Goal: Task Accomplishment & Management: Use online tool/utility

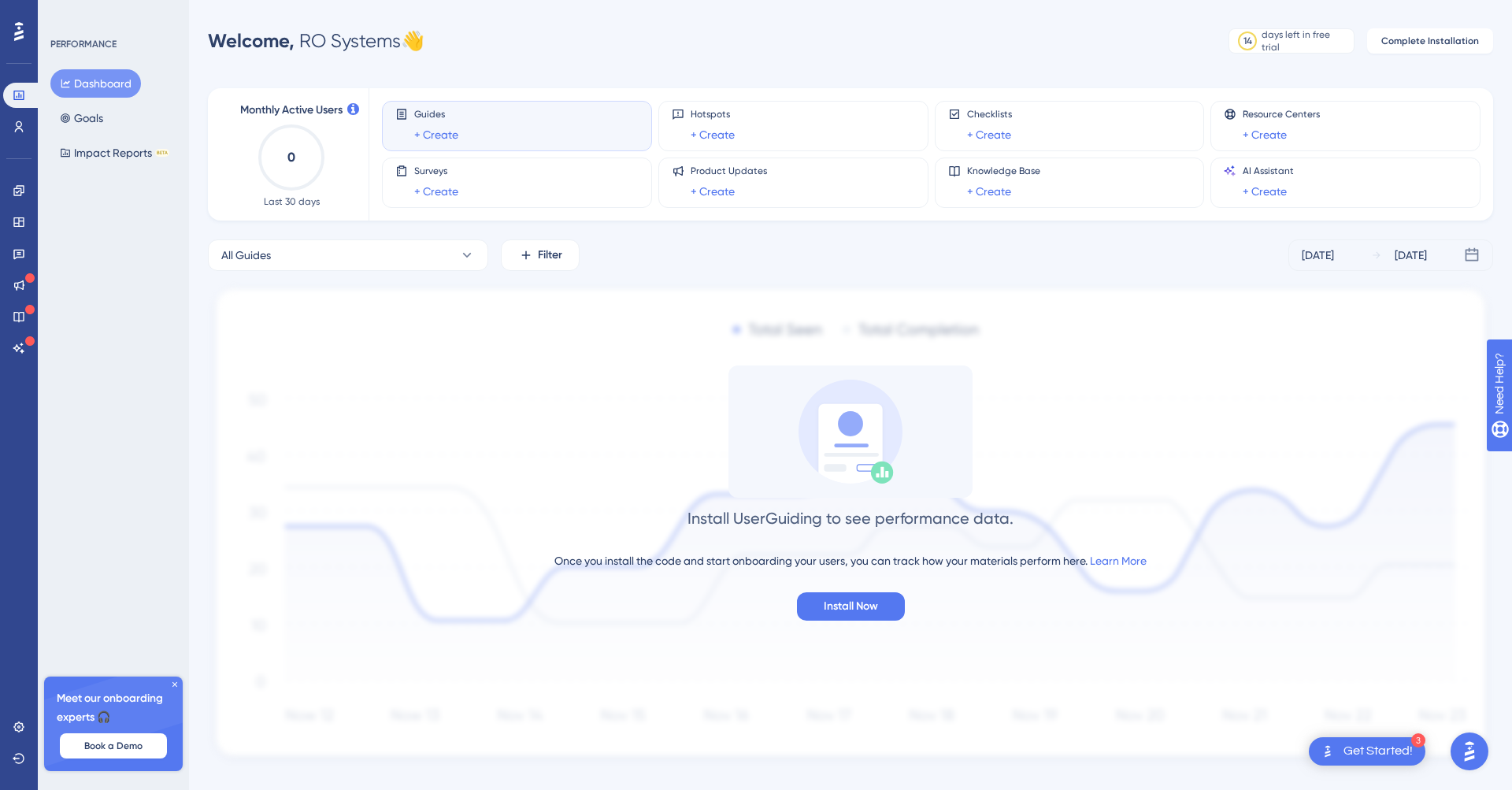
drag, startPoint x: 602, startPoint y: 369, endPoint x: 555, endPoint y: 512, distance: 150.5
click at [602, 370] on div "Install UserGuiding to see performance data. Once you install the code and star…" at bounding box center [851, 493] width 1286 height 255
click at [554, 512] on div "Install UserGuiding to see performance data. Once you install the code and star…" at bounding box center [851, 493] width 1286 height 255
click at [14, 100] on icon at bounding box center [18, 95] width 10 height 9
click at [20, 130] on icon at bounding box center [19, 127] width 13 height 13
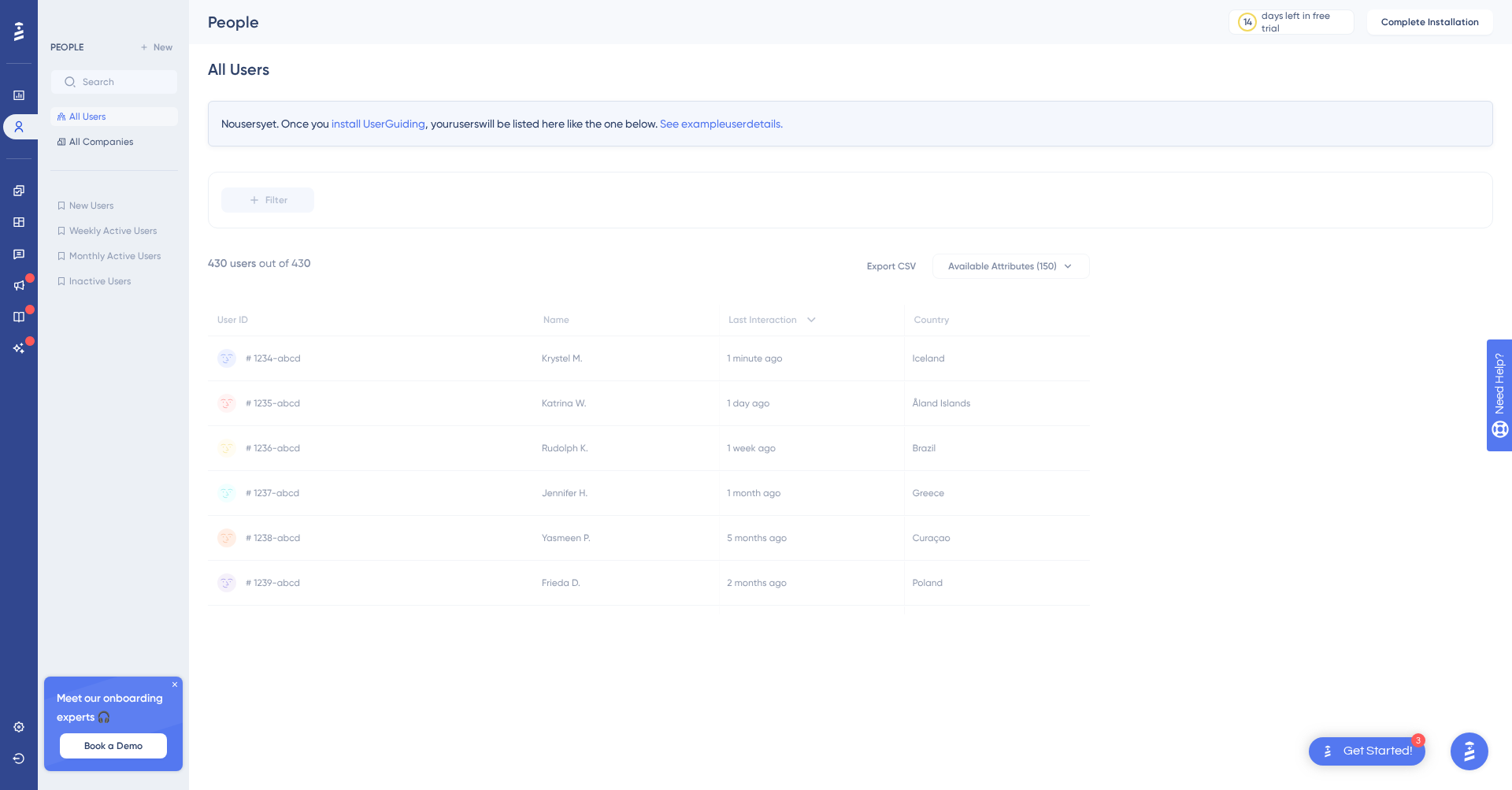
click at [21, 27] on icon at bounding box center [19, 31] width 9 height 21
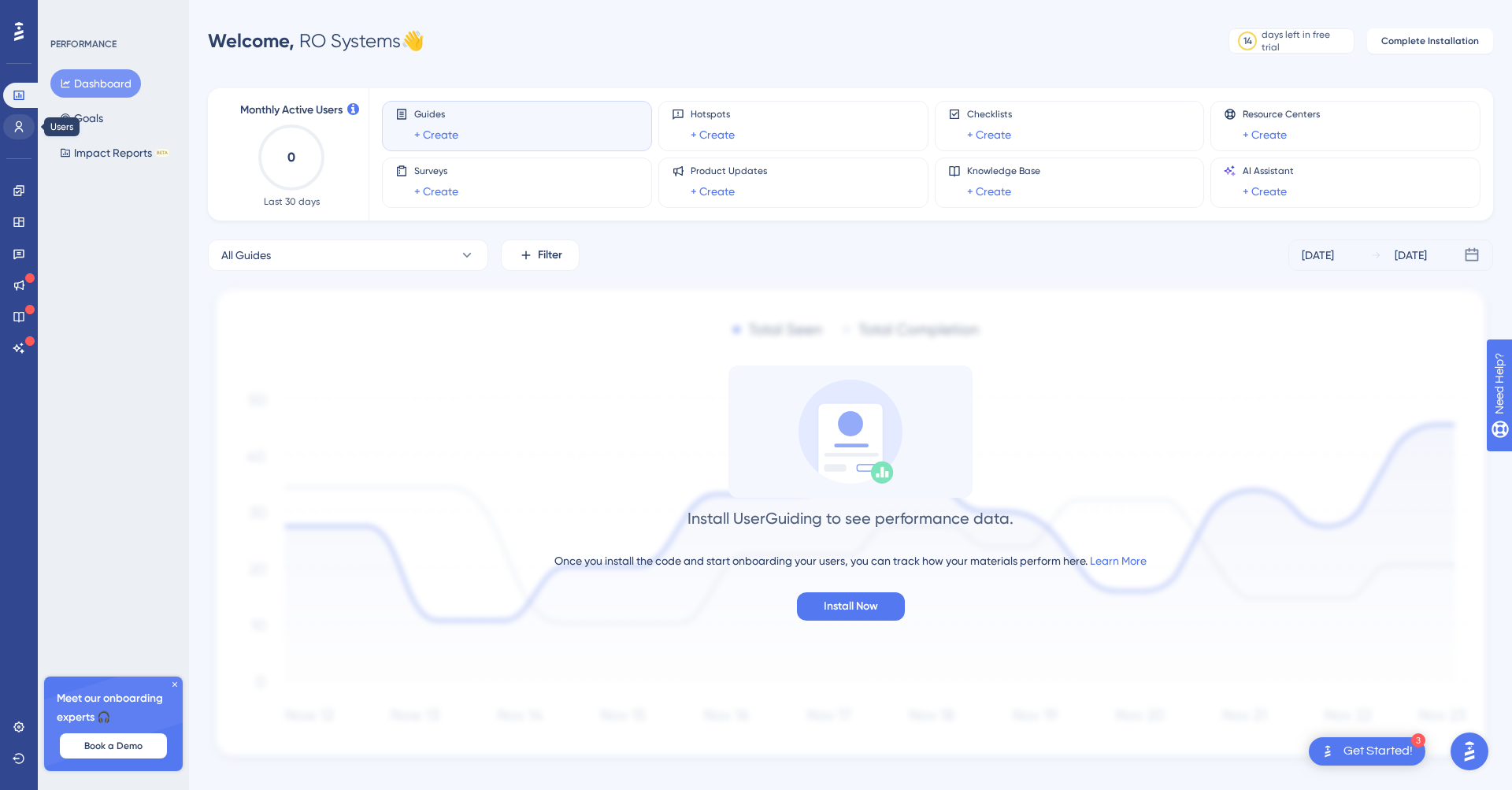
click at [17, 130] on icon at bounding box center [19, 127] width 13 height 13
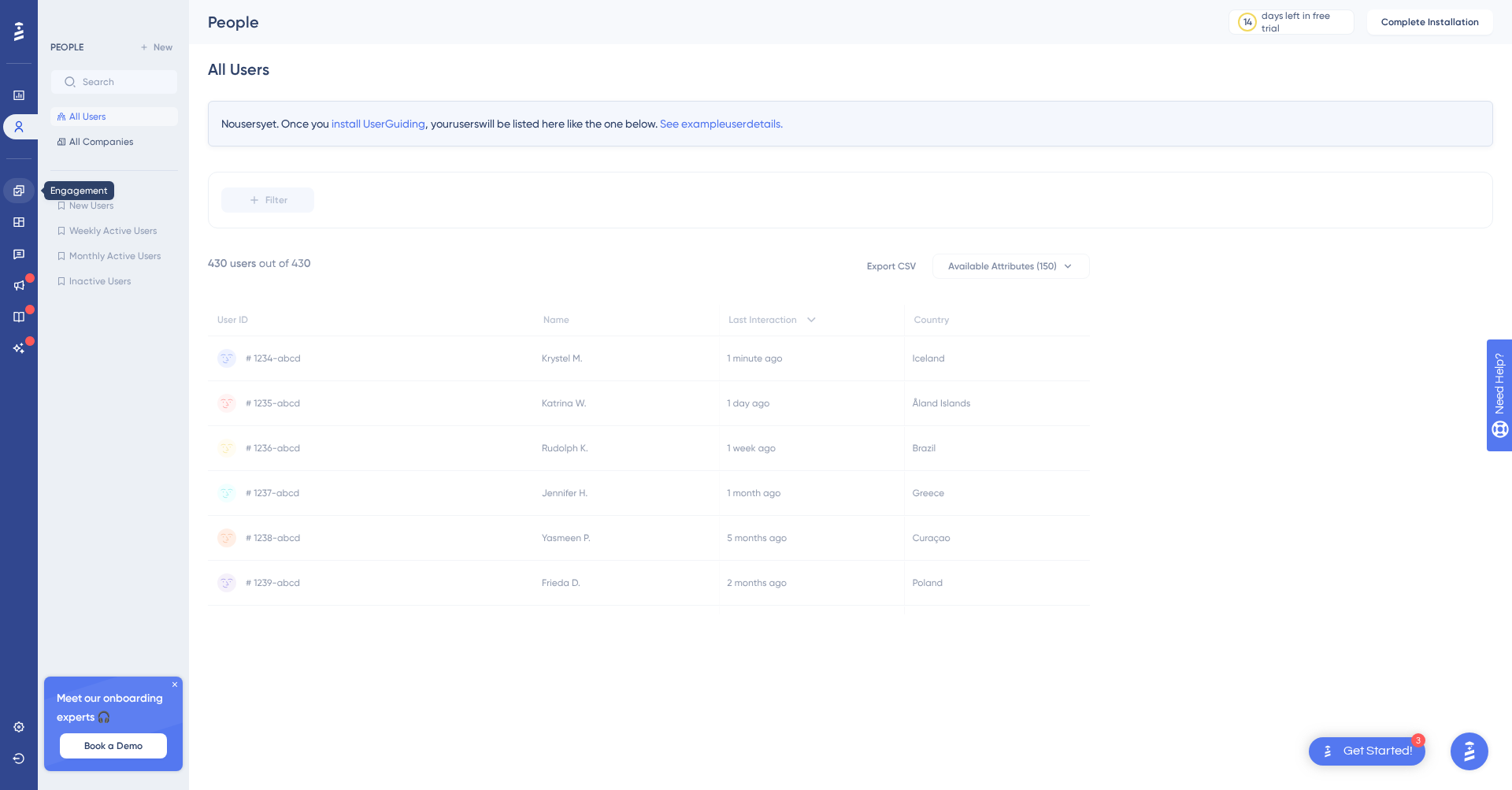
click at [26, 191] on link at bounding box center [18, 190] width 32 height 25
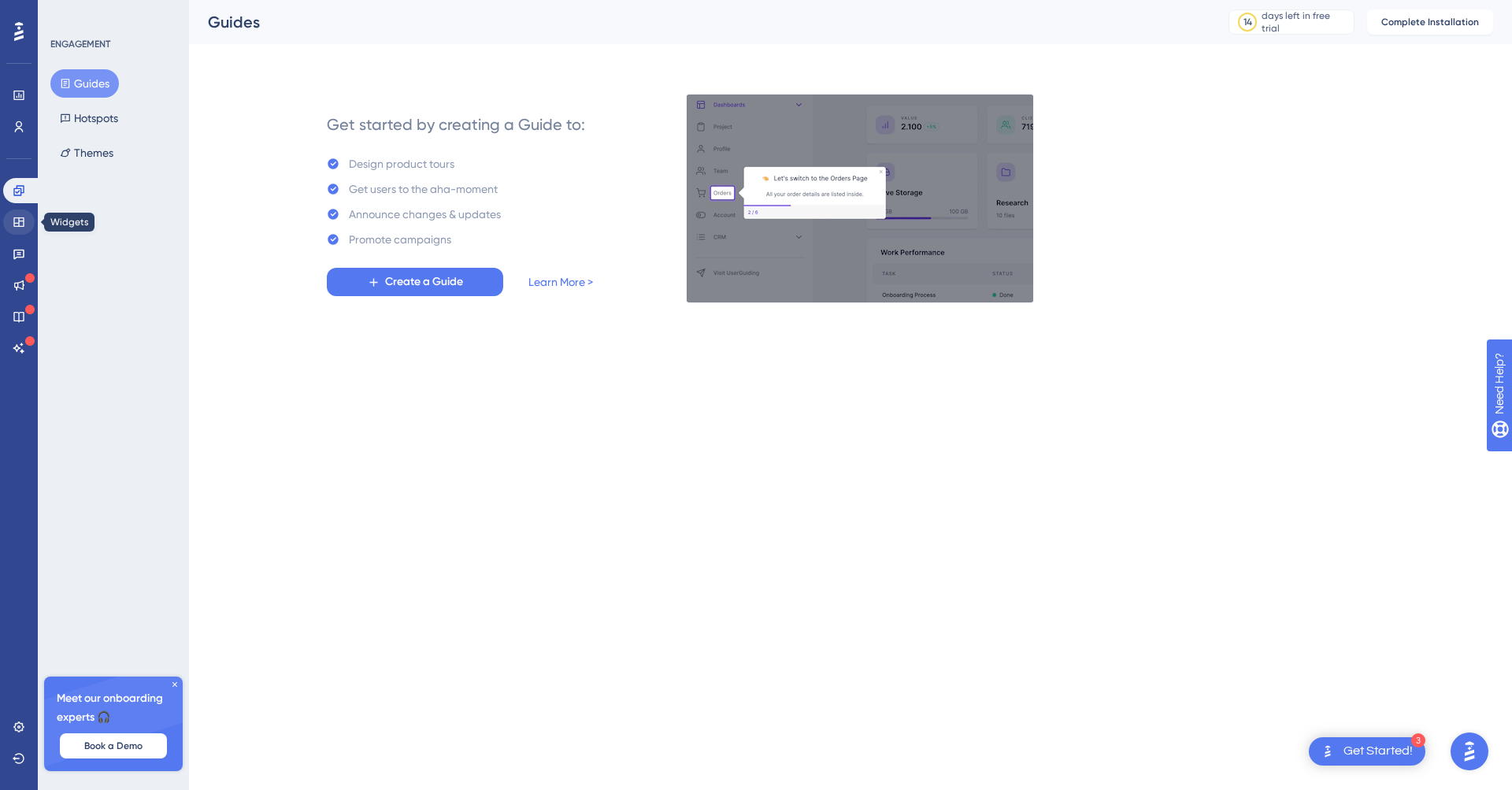
click at [16, 226] on icon at bounding box center [18, 222] width 10 height 9
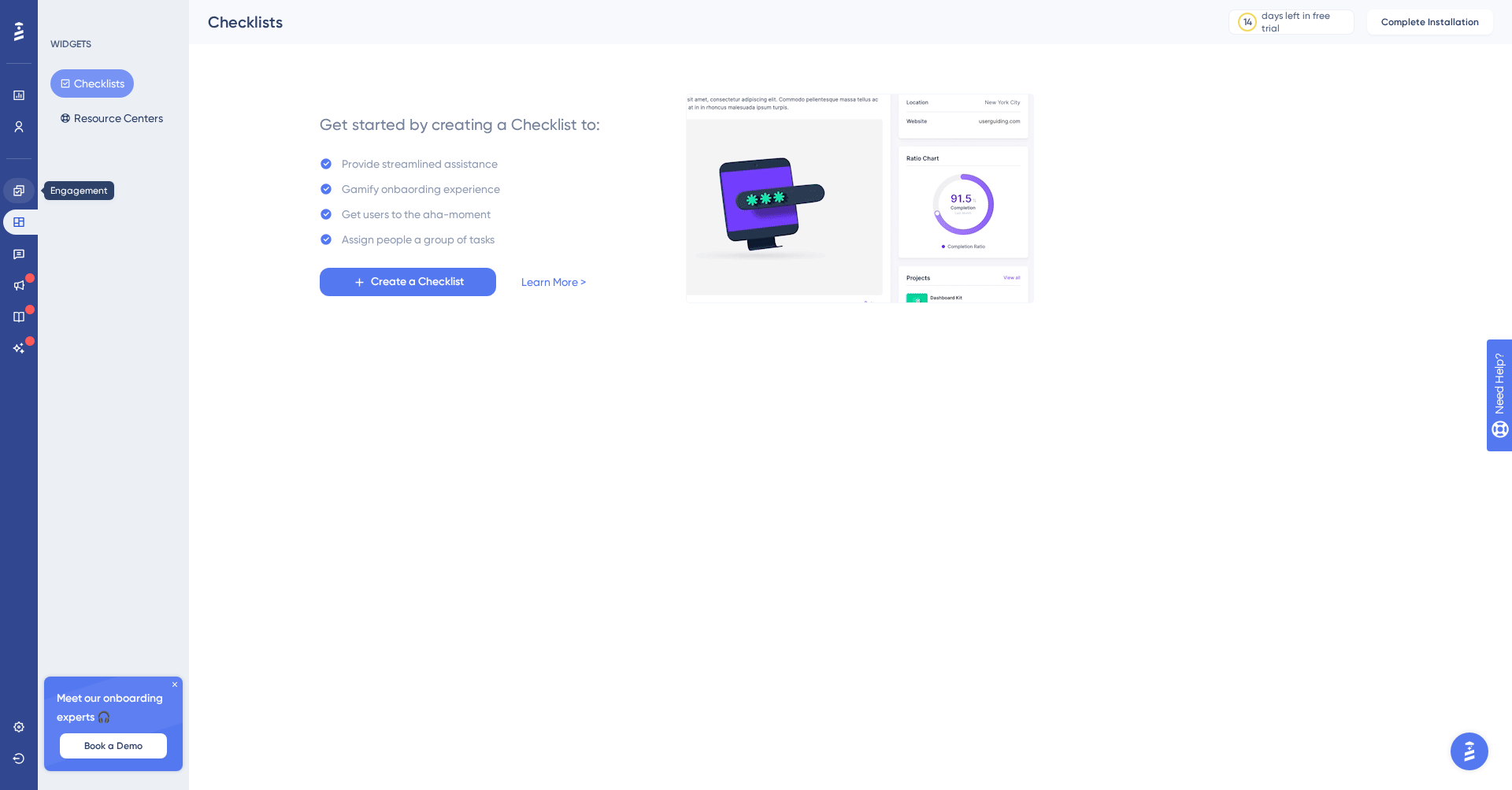
click at [20, 195] on icon at bounding box center [19, 190] width 13 height 13
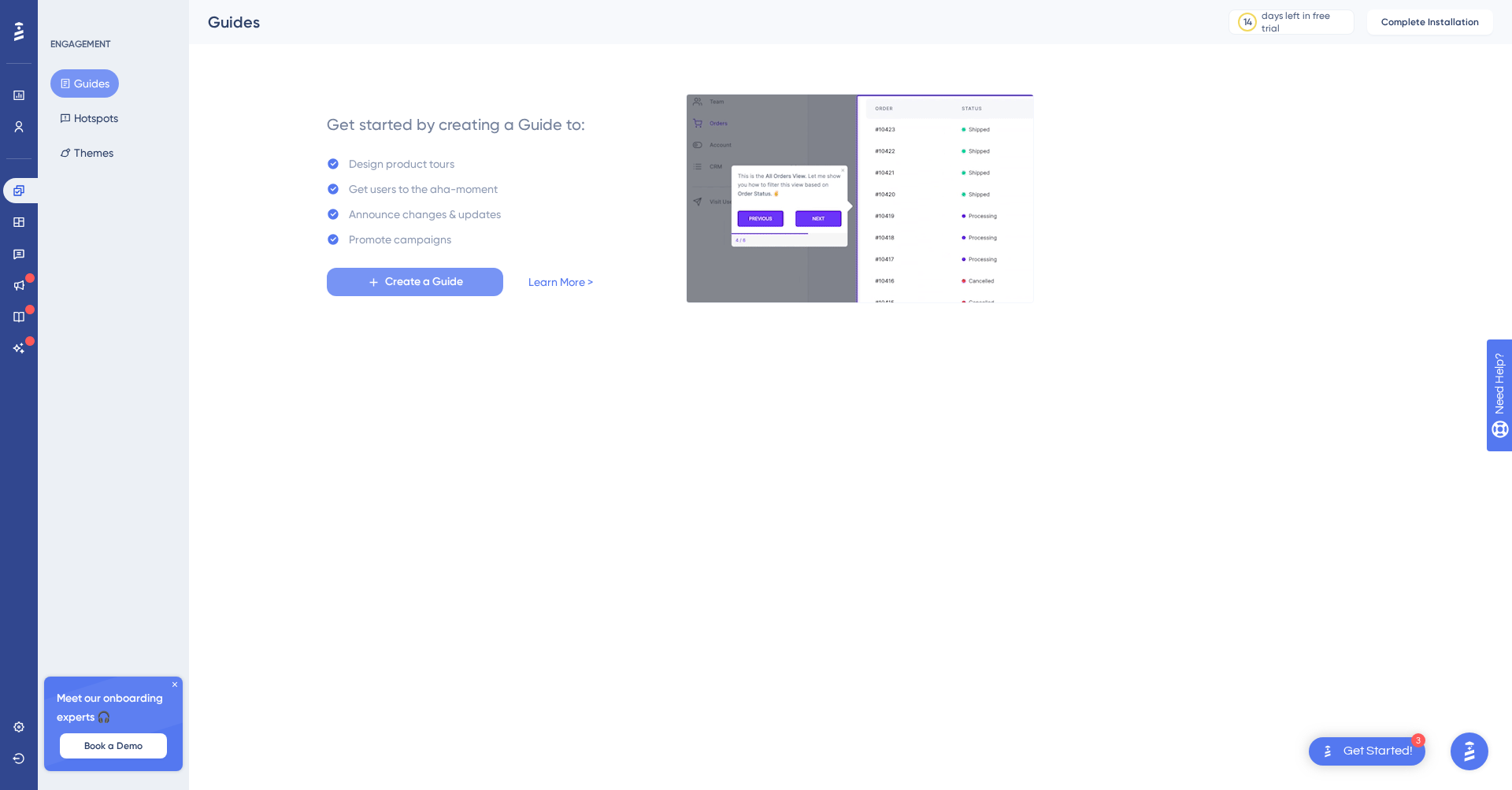
click at [401, 288] on span "Create a Guide" at bounding box center [424, 282] width 78 height 19
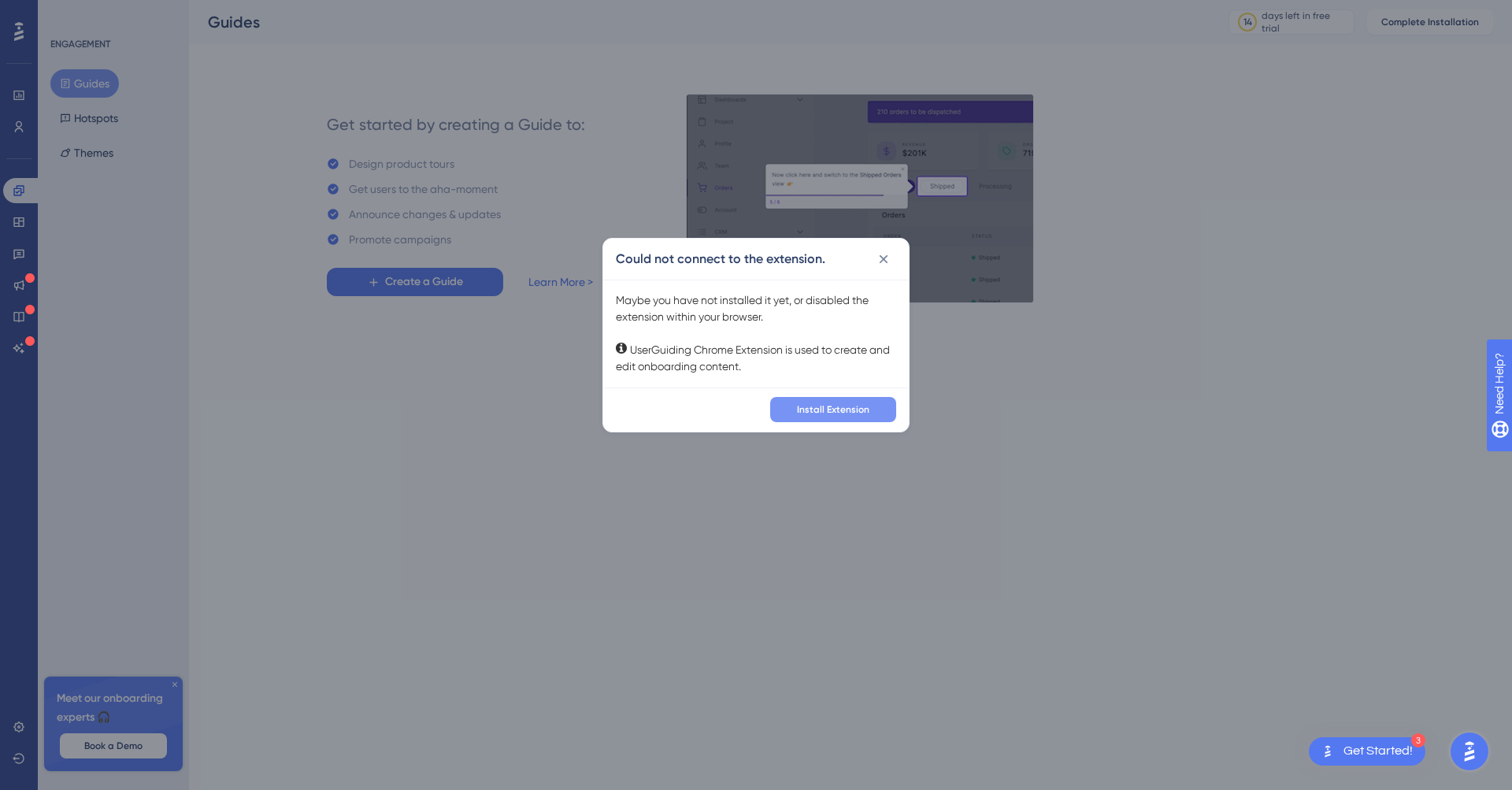
click at [840, 401] on button "Install Extension" at bounding box center [833, 409] width 126 height 25
